Goal: Task Accomplishment & Management: Manage account settings

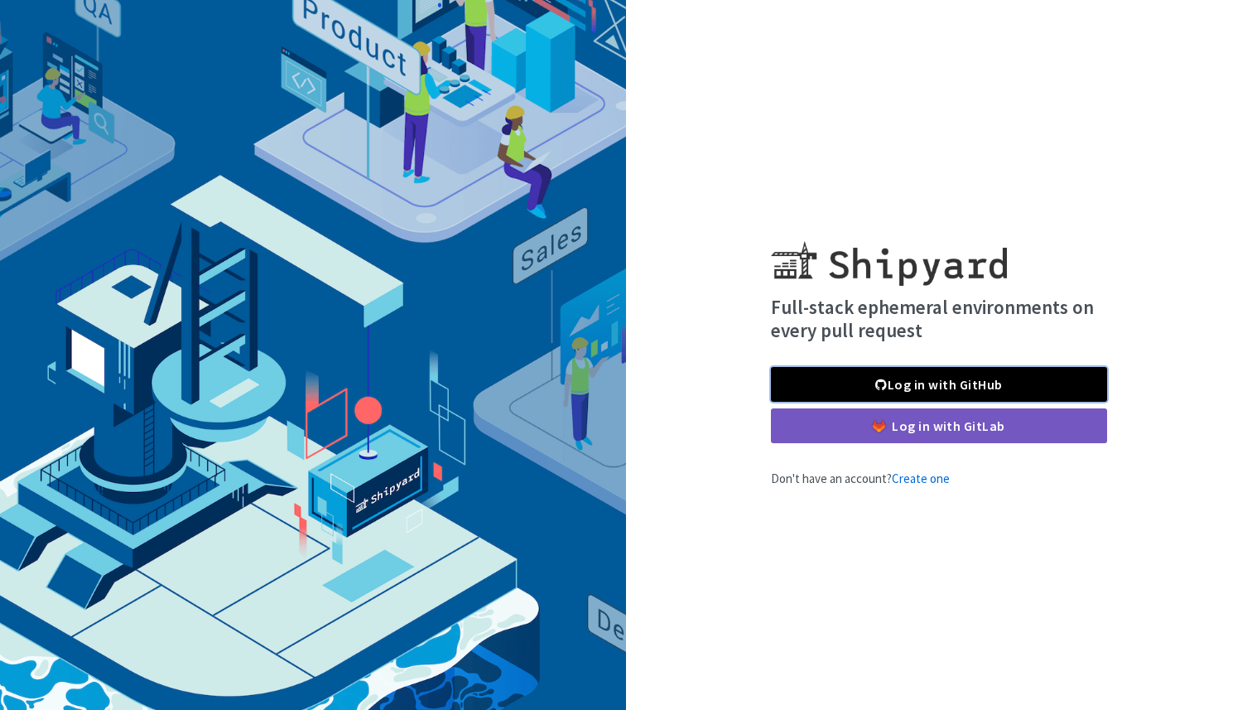
click at [891, 383] on link "Log in with GitHub" at bounding box center [939, 384] width 336 height 35
